Goal: Subscribe to service/newsletter

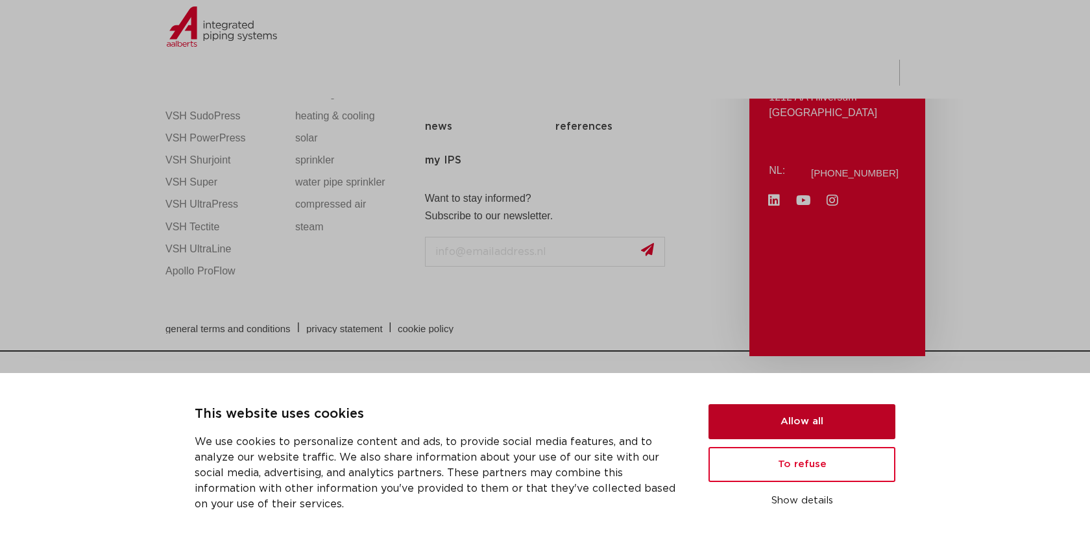
click at [820, 423] on button "Allow all" at bounding box center [802, 421] width 187 height 35
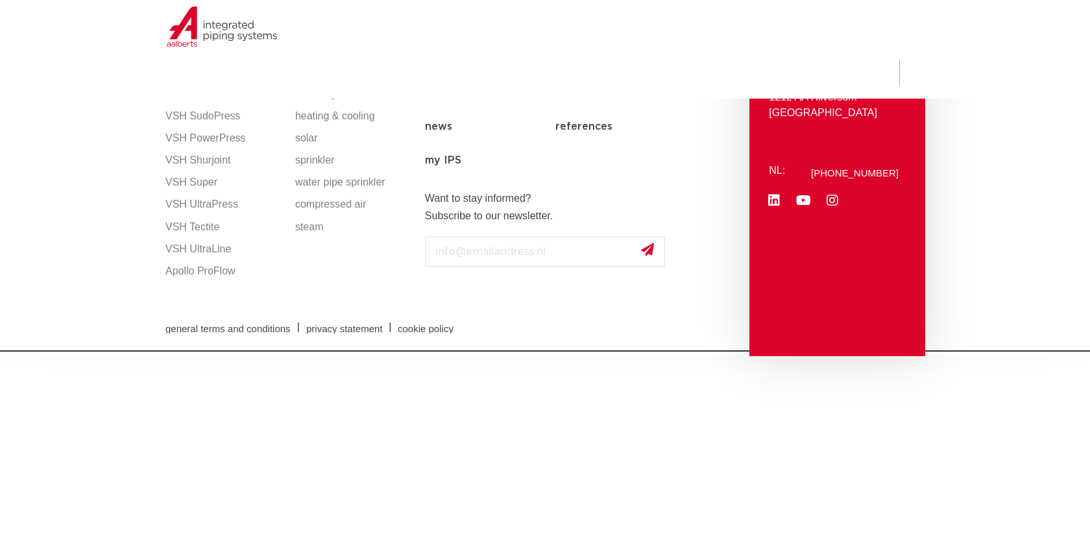
click at [502, 254] on input "E-mail" at bounding box center [545, 252] width 240 height 30
type input "mikepaccione@hotmail.com"
